Goal: Check status: Check status

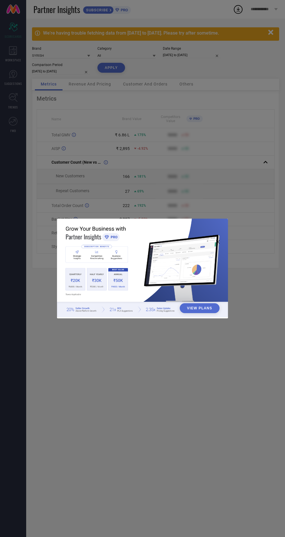
click at [87, 135] on div "View Plans" at bounding box center [142, 268] width 285 height 537
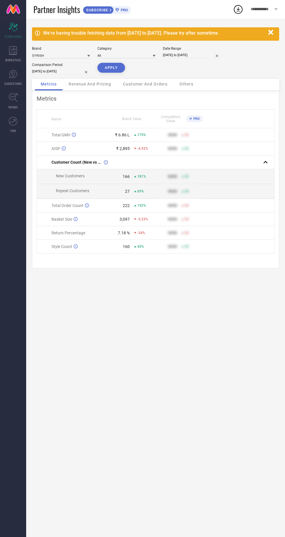
select select "8"
select select "2025"
select select "9"
select select "2025"
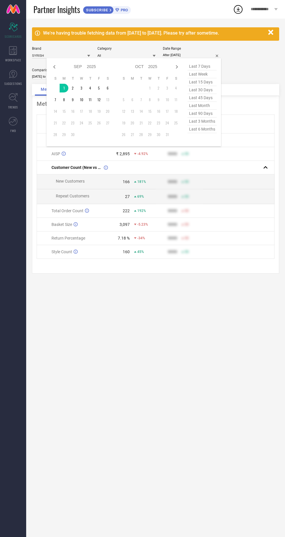
type input "[DATE] to [DATE]"
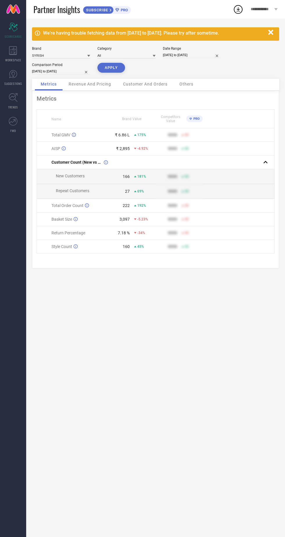
click at [110, 68] on button "APPLY" at bounding box center [111, 68] width 28 height 10
